Goal: Task Accomplishment & Management: Complete application form

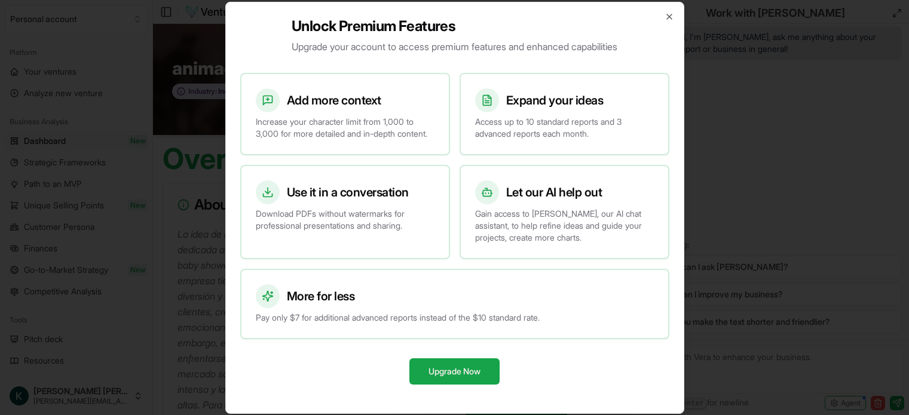
scroll to position [1317, 0]
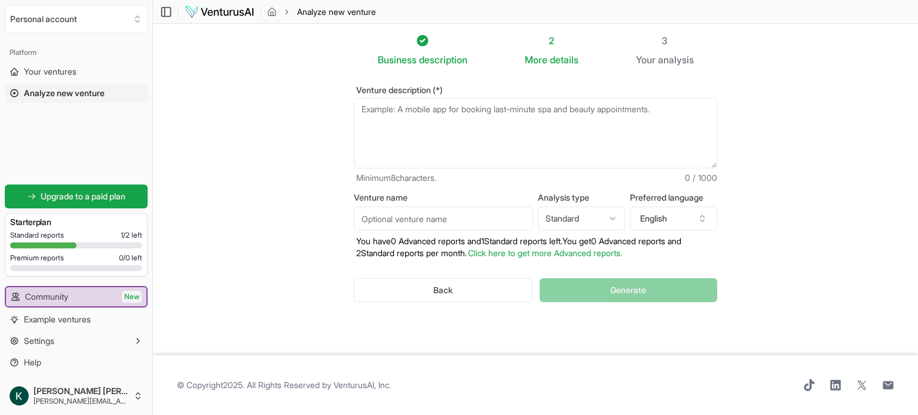
click at [387, 122] on textarea "Venture description (*)" at bounding box center [535, 133] width 363 height 71
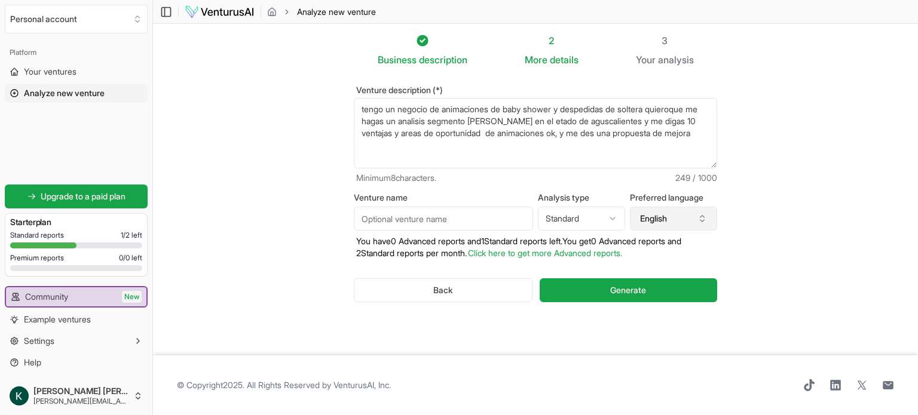
type textarea "tengo un negocio de animaciones de baby shower y despedidas de soltera quieroqu…"
click at [703, 219] on icon "button" at bounding box center [702, 219] width 10 height 10
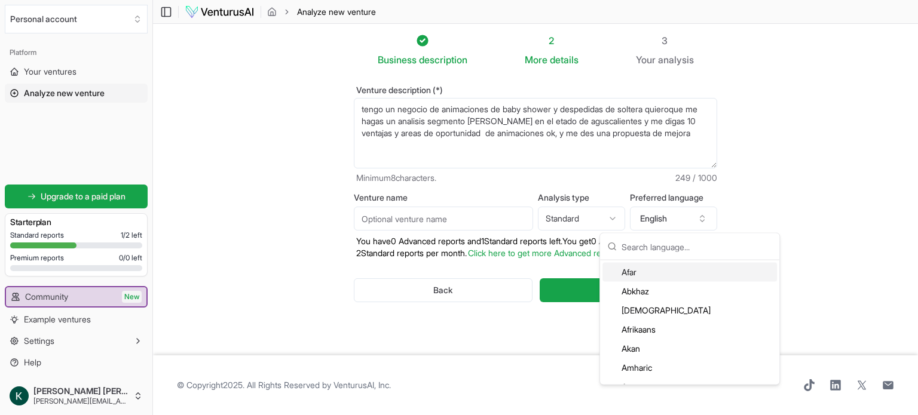
click at [638, 248] on input "text" at bounding box center [696, 247] width 151 height 26
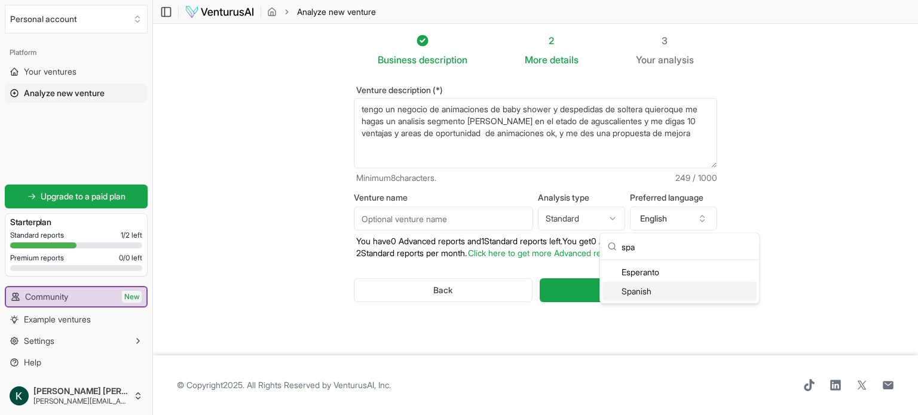
type input "spa"
click at [640, 293] on div "Spanish" at bounding box center [679, 291] width 154 height 19
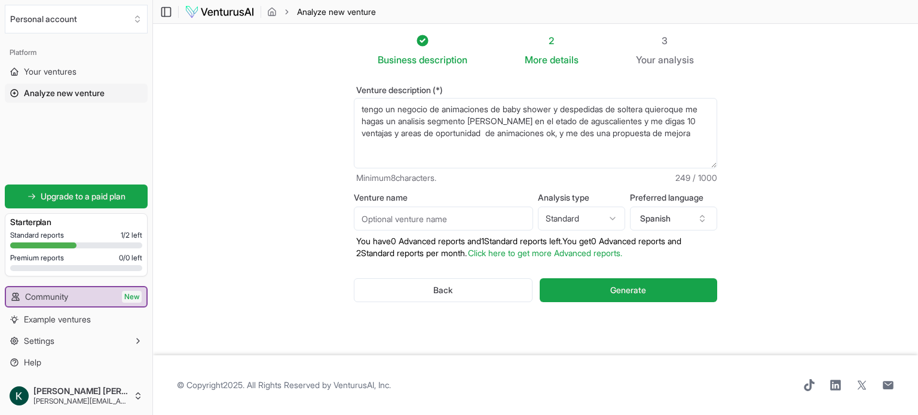
click at [478, 259] on p "You have 0 Advanced reports and 1 Standard reports left. Y ou get 0 Advanced re…" at bounding box center [535, 247] width 363 height 24
click at [382, 222] on input "Venture name" at bounding box center [443, 219] width 179 height 24
type input "animaciones ok"
click at [611, 216] on html "We value your privacy We use cookies to enhance your browsing experience, serve…" at bounding box center [459, 207] width 918 height 415
select select "advanced"
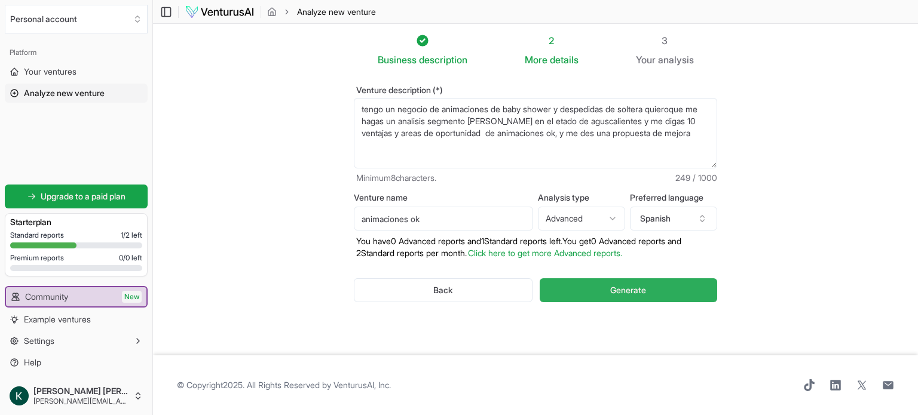
click at [583, 290] on button "Generate" at bounding box center [628, 290] width 177 height 24
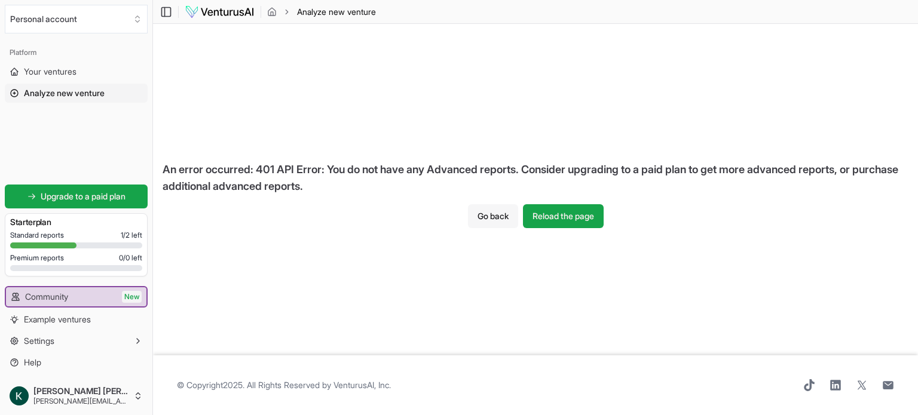
click at [482, 213] on button "Go back" at bounding box center [493, 216] width 50 height 24
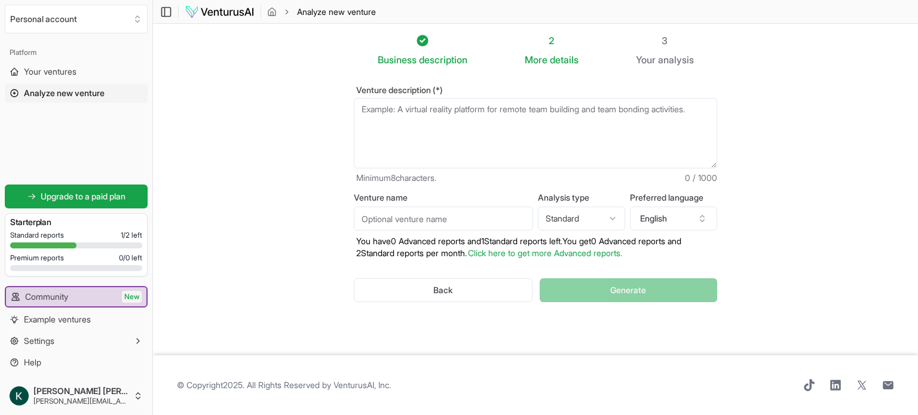
click at [382, 117] on textarea "Venture description (*)" at bounding box center [535, 133] width 363 height 71
paste textarea "una mujer entre 40 y 50 años aprendiendo desde cero las redes sociales y la IA …"
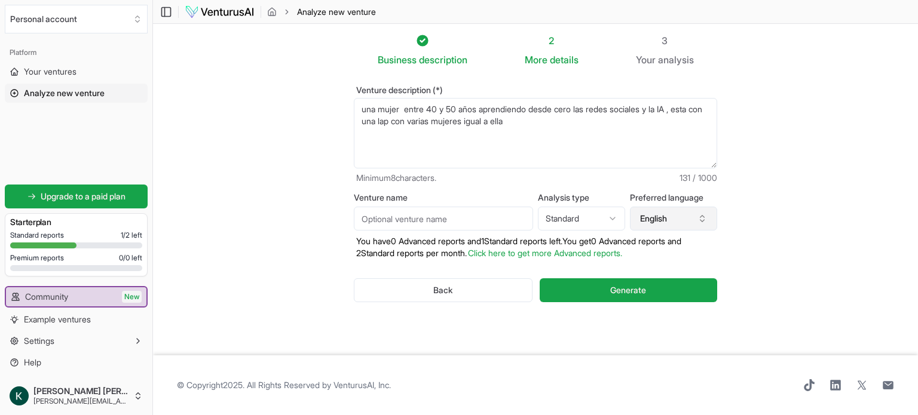
type textarea "una mujer entre 40 y 50 años aprendiendo desde cero las redes sociales y la IA …"
click at [704, 222] on icon "button" at bounding box center [702, 219] width 10 height 10
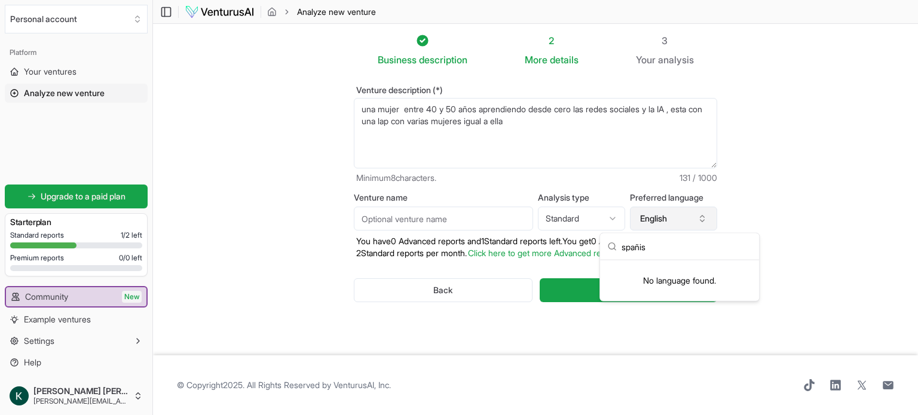
type input "spañis"
click at [676, 217] on button "English" at bounding box center [673, 219] width 87 height 24
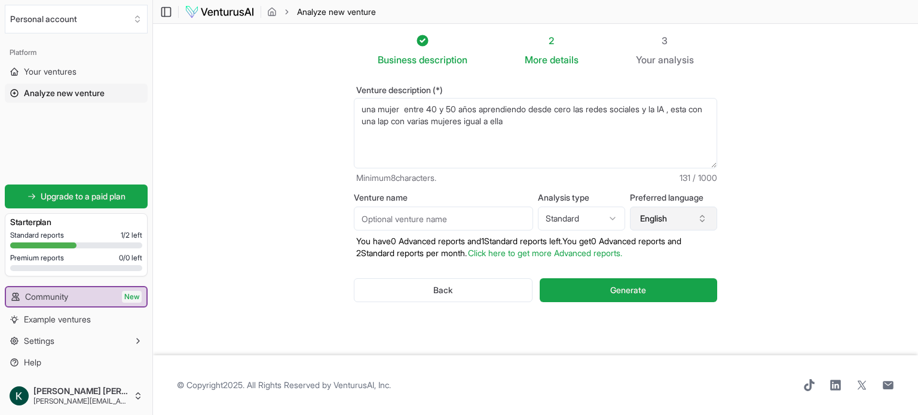
click at [676, 217] on button "English" at bounding box center [673, 219] width 87 height 24
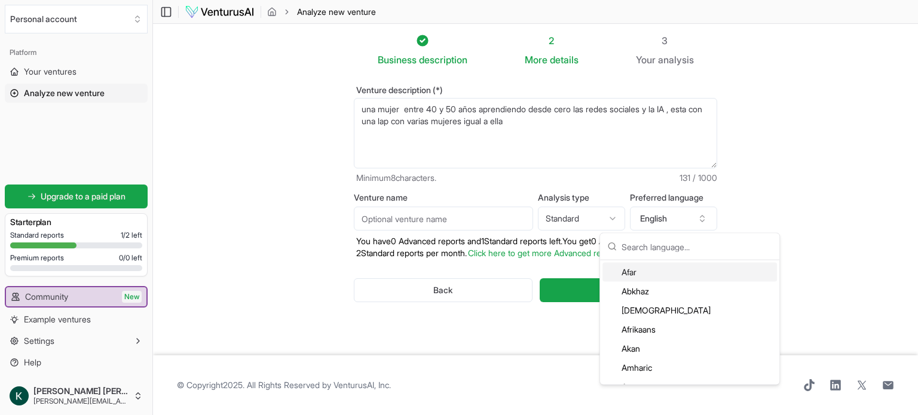
click at [662, 252] on input "text" at bounding box center [696, 247] width 151 height 26
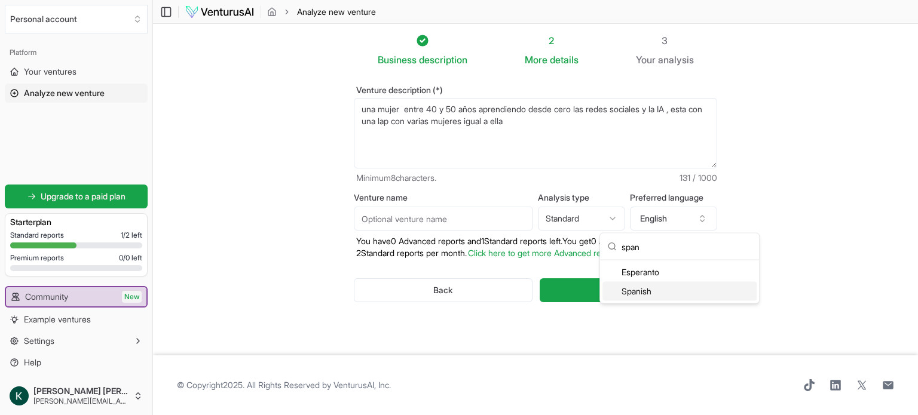
type input "span"
click at [641, 292] on div "Spanish" at bounding box center [679, 291] width 154 height 19
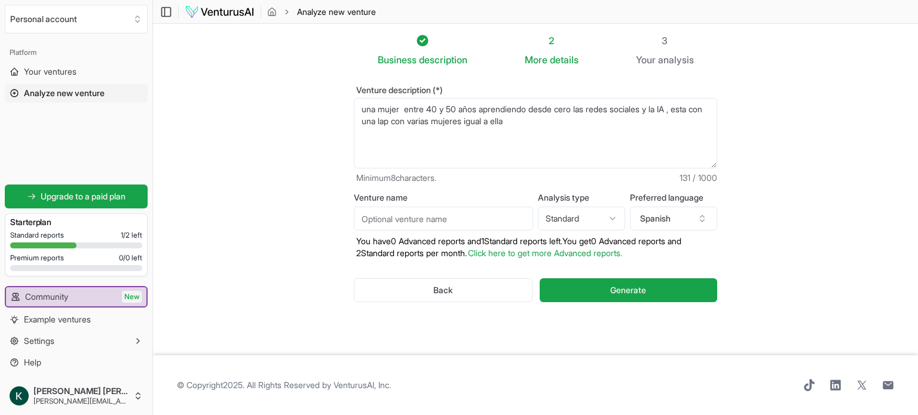
click at [641, 292] on span "Generate" at bounding box center [628, 290] width 36 height 12
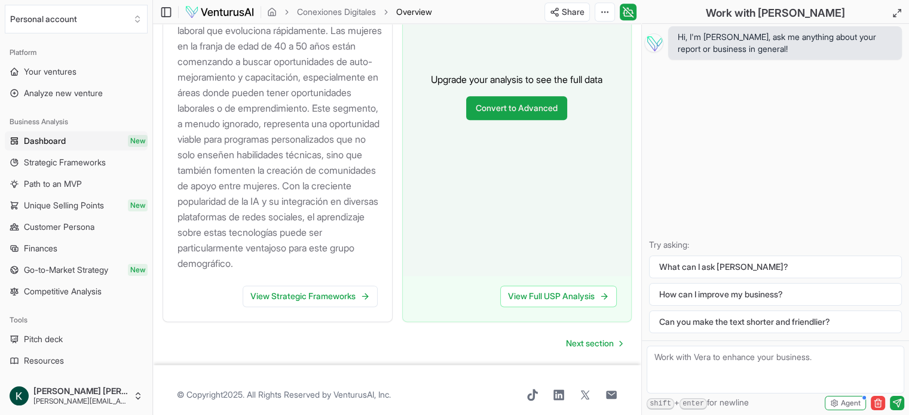
scroll to position [1554, 0]
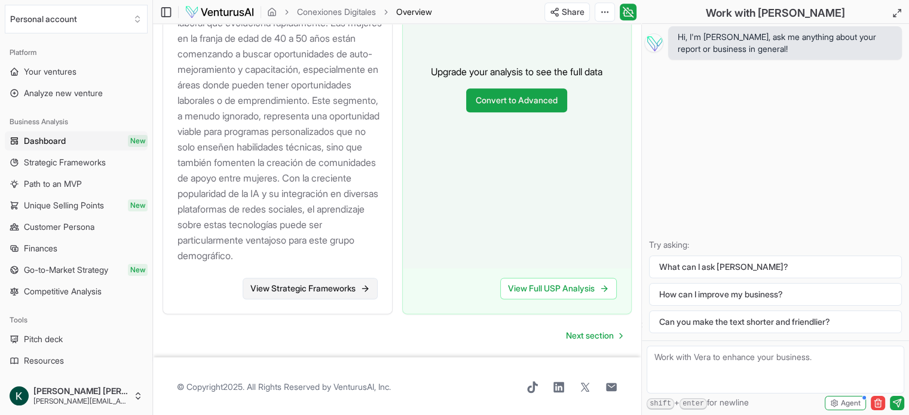
click at [358, 299] on link "View Strategic Frameworks" at bounding box center [310, 289] width 135 height 22
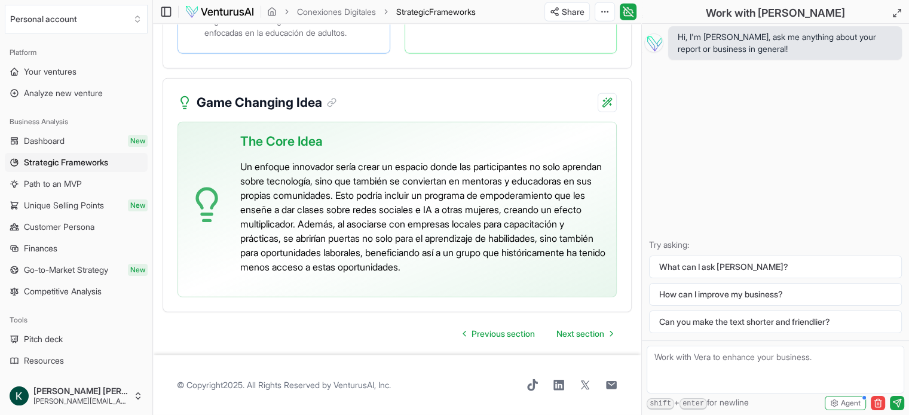
scroll to position [3234, 0]
